Goal: Information Seeking & Learning: Learn about a topic

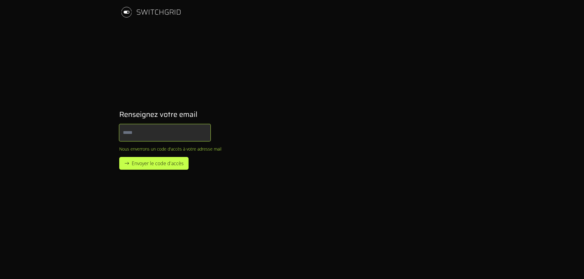
click at [159, 131] on input "Email" at bounding box center [164, 132] width 91 height 17
type input "**********"
click at [153, 165] on span "Envoyer le code d'accès" at bounding box center [158, 163] width 52 height 7
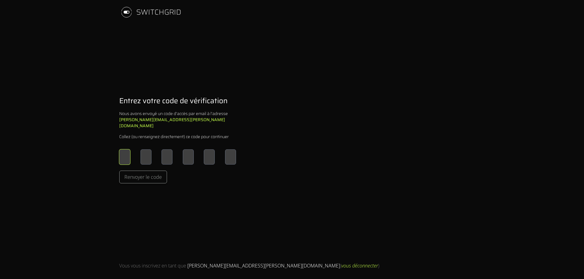
click at [125, 154] on input "Please enter OTP character 1" at bounding box center [124, 157] width 11 height 15
type input "*"
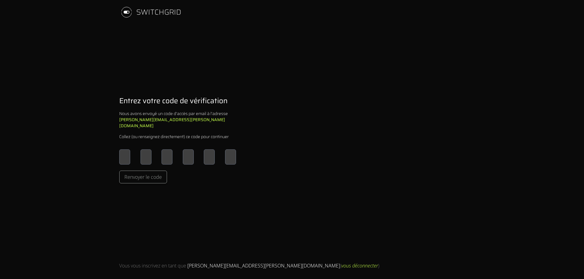
type input "*"
